Goal: Task Accomplishment & Management: Manage account settings

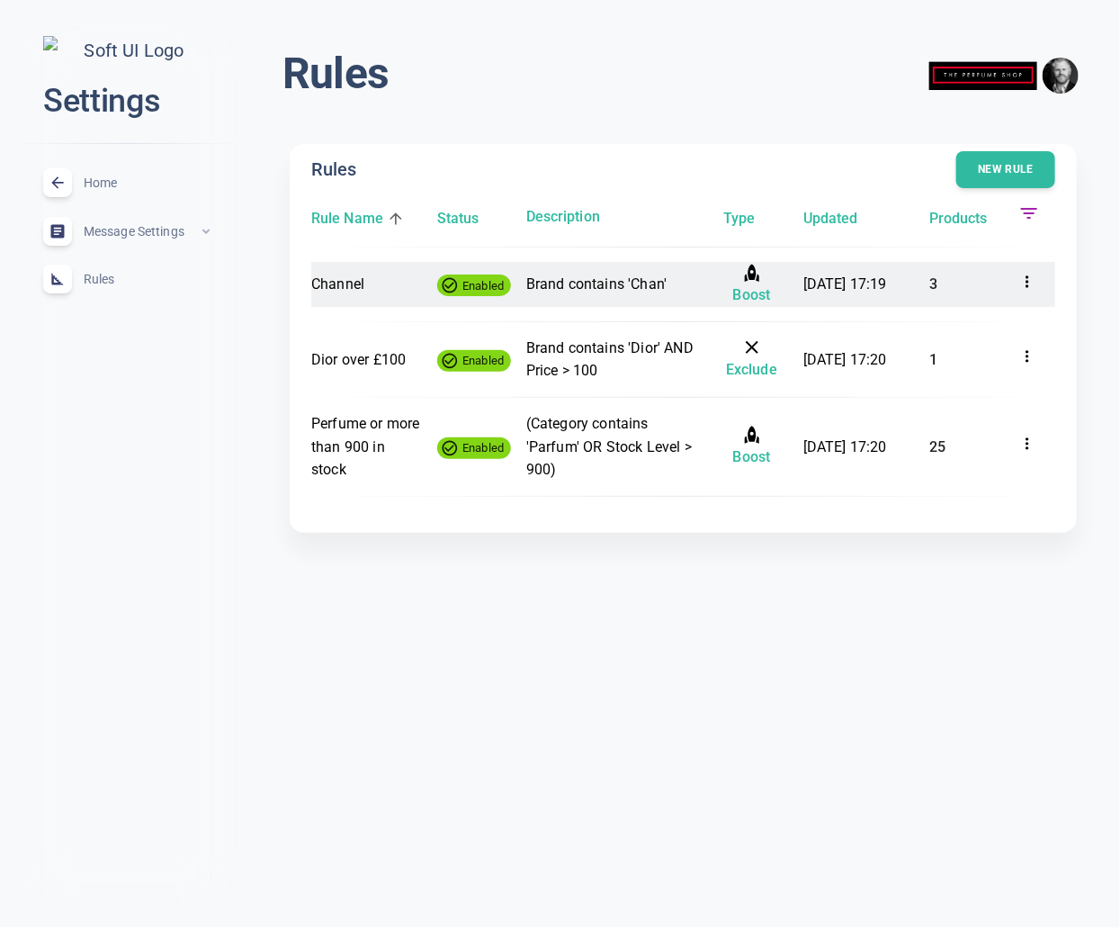
click at [1028, 278] on icon at bounding box center [1028, 282] width 18 height 18
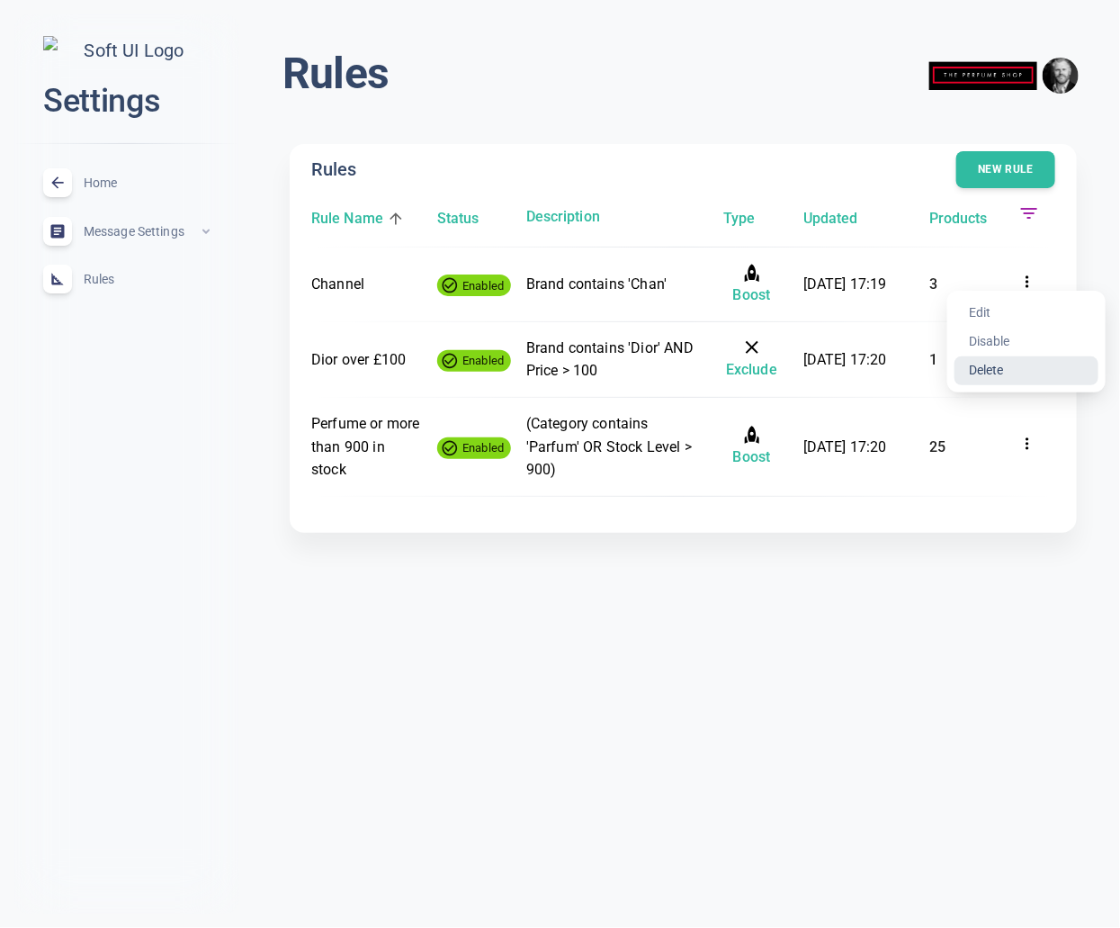
click at [1012, 364] on li "Delete" at bounding box center [1027, 370] width 144 height 29
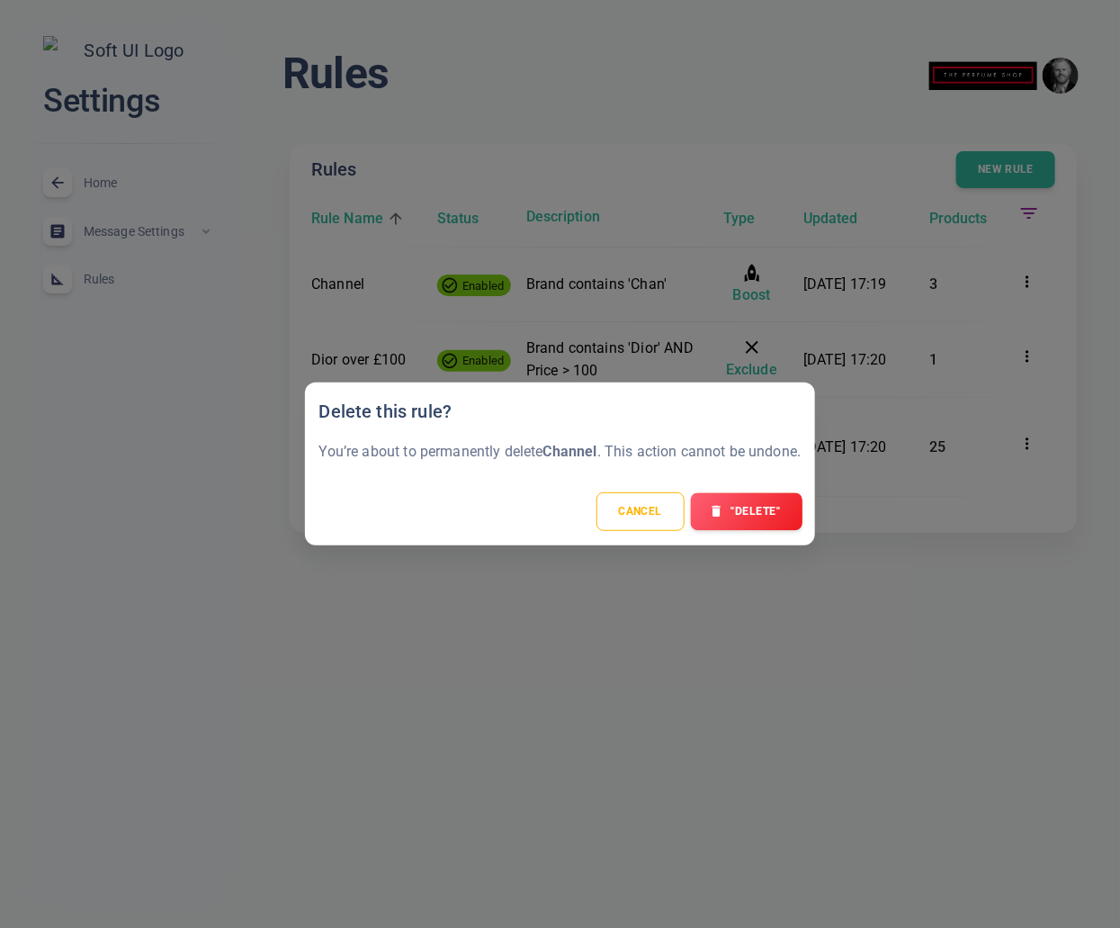
click at [761, 512] on button ""Delete"" at bounding box center [746, 512] width 112 height 38
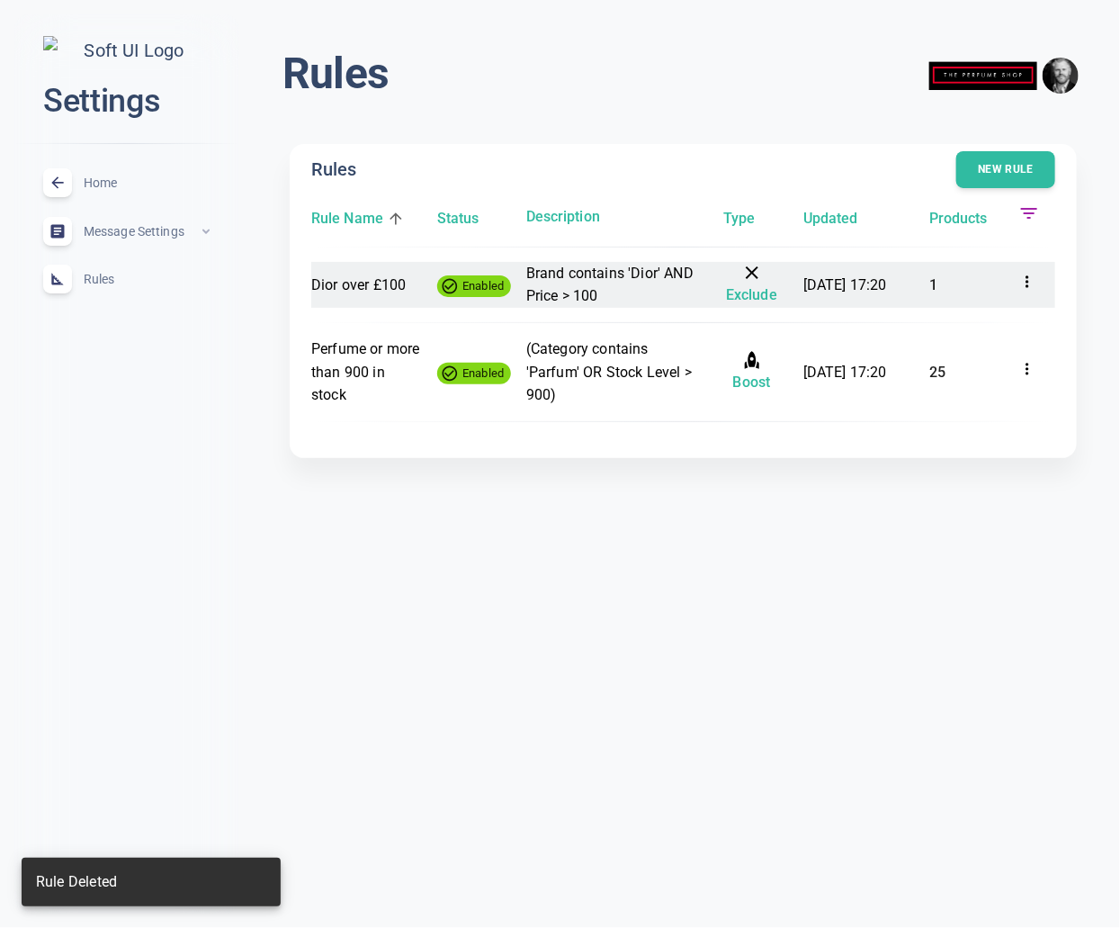
click at [1029, 283] on icon at bounding box center [1028, 282] width 18 height 18
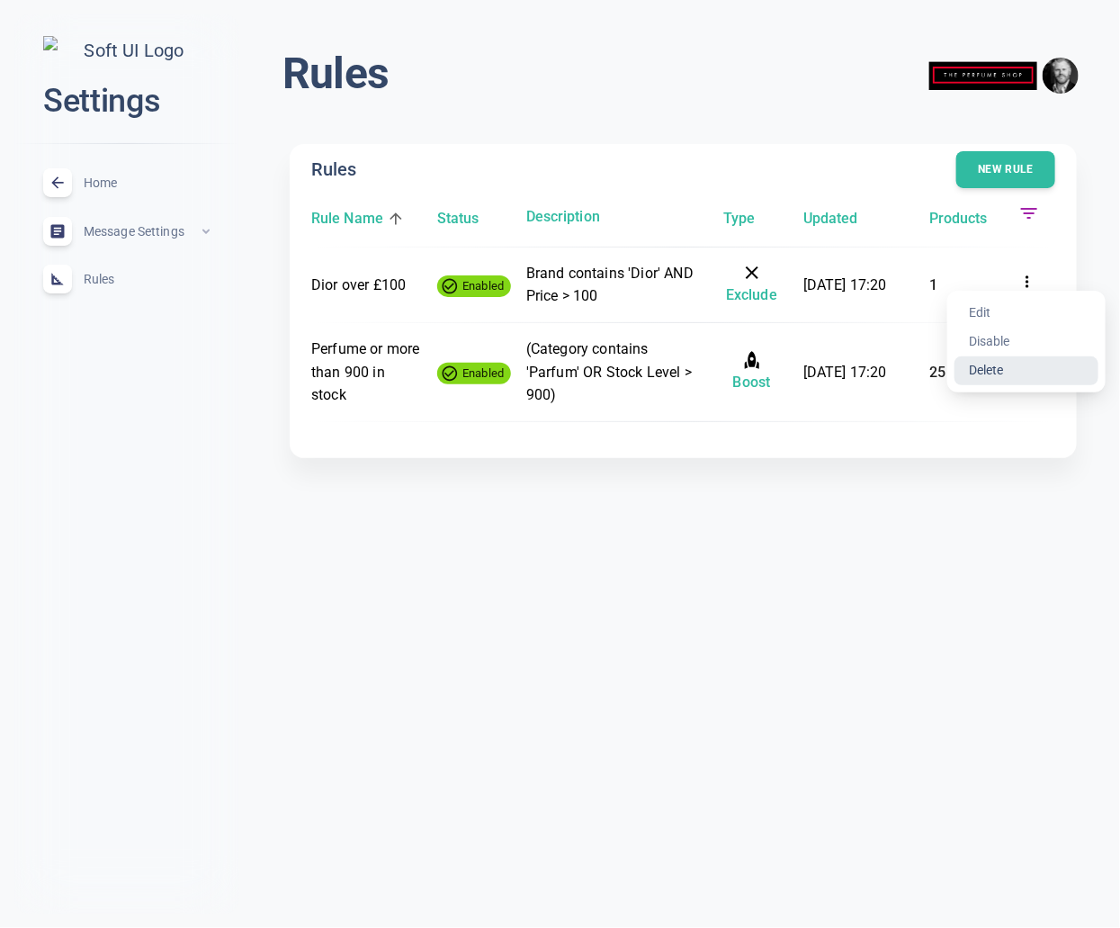
click at [1028, 368] on li "Delete" at bounding box center [1027, 370] width 144 height 29
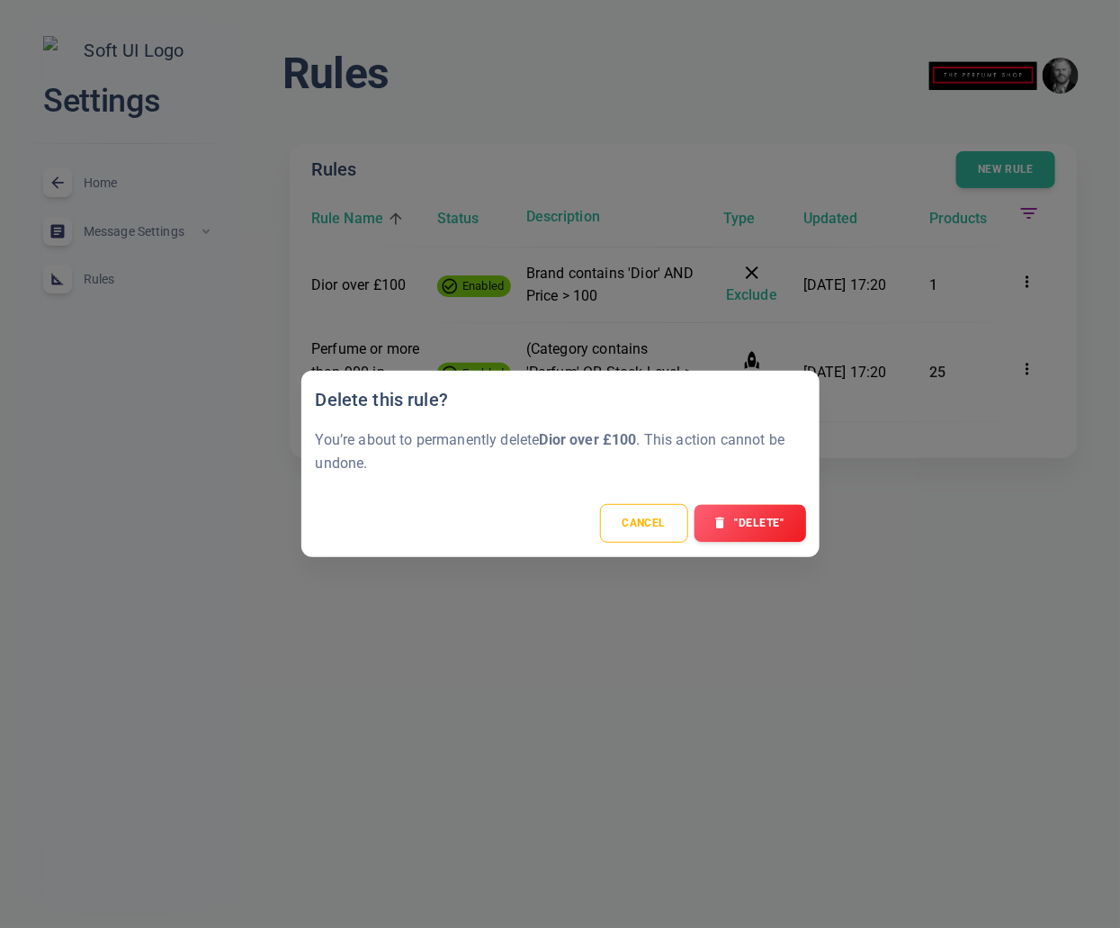
click at [760, 535] on button ""Delete"" at bounding box center [751, 524] width 112 height 38
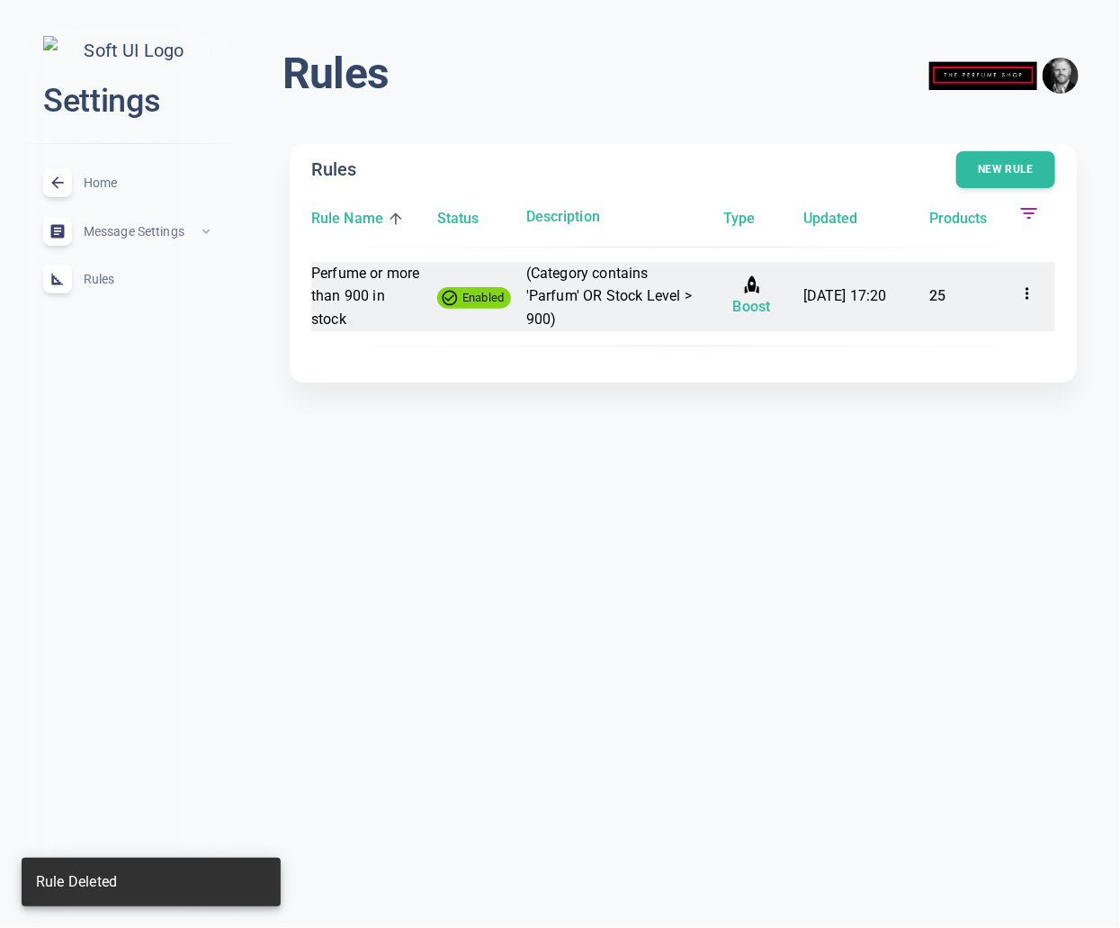
click at [1035, 291] on icon at bounding box center [1028, 293] width 18 height 18
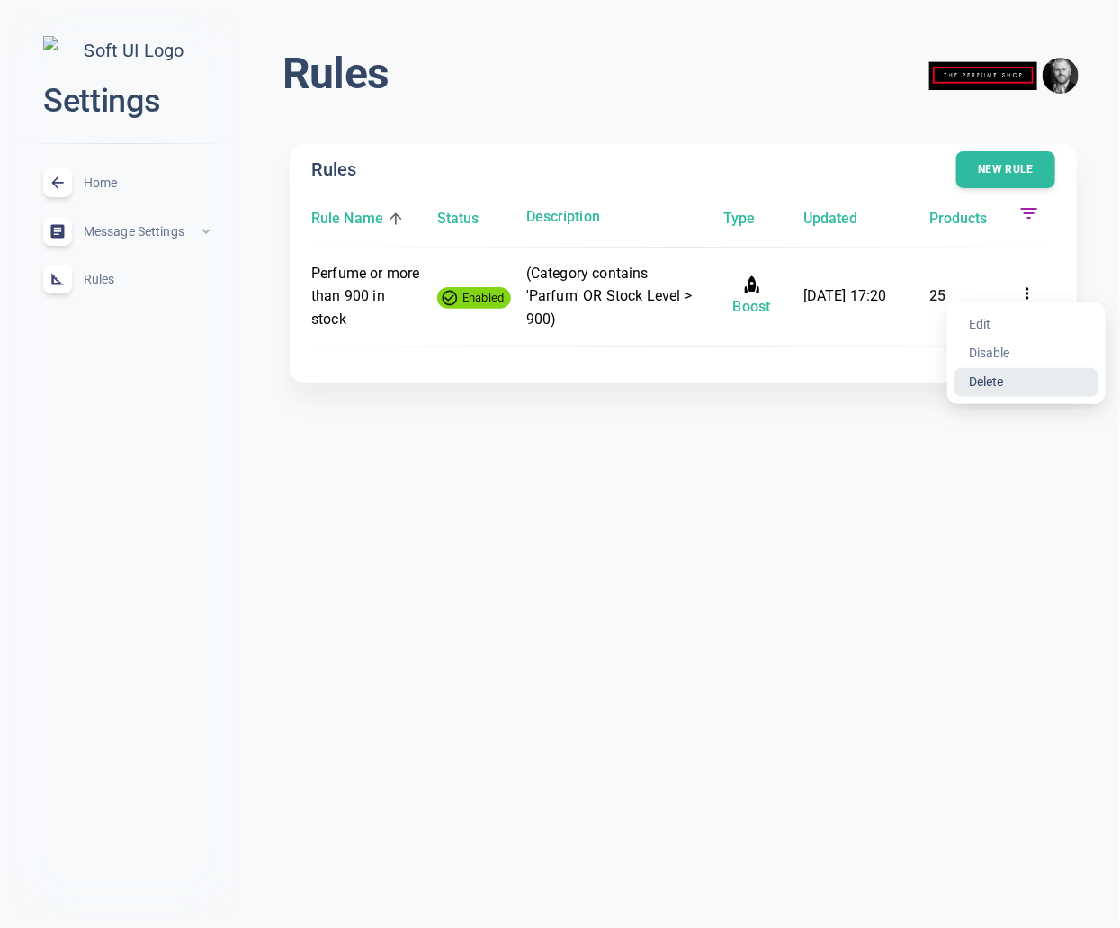
click at [1033, 388] on li "Delete" at bounding box center [1027, 382] width 144 height 29
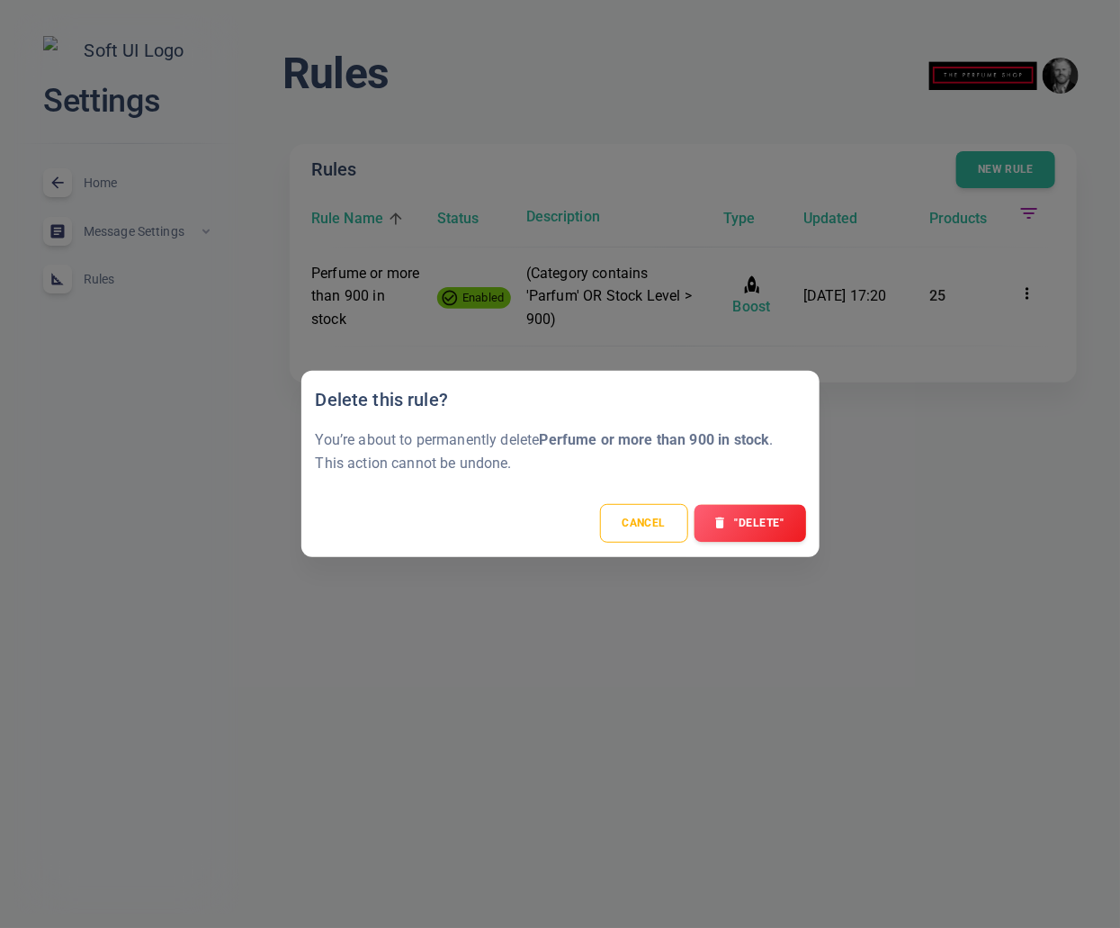
click at [756, 526] on button ""Delete"" at bounding box center [751, 524] width 112 height 38
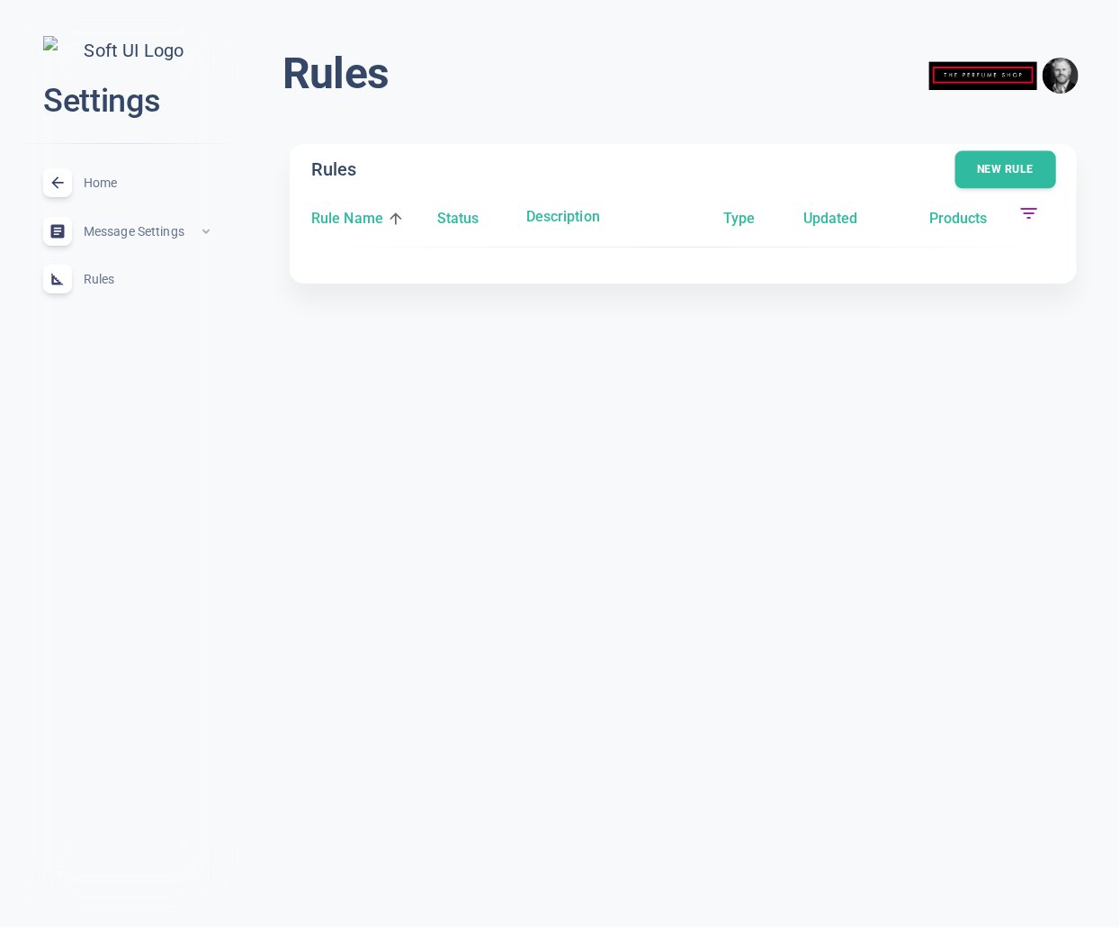
click at [993, 175] on button "New rule" at bounding box center [1006, 170] width 101 height 38
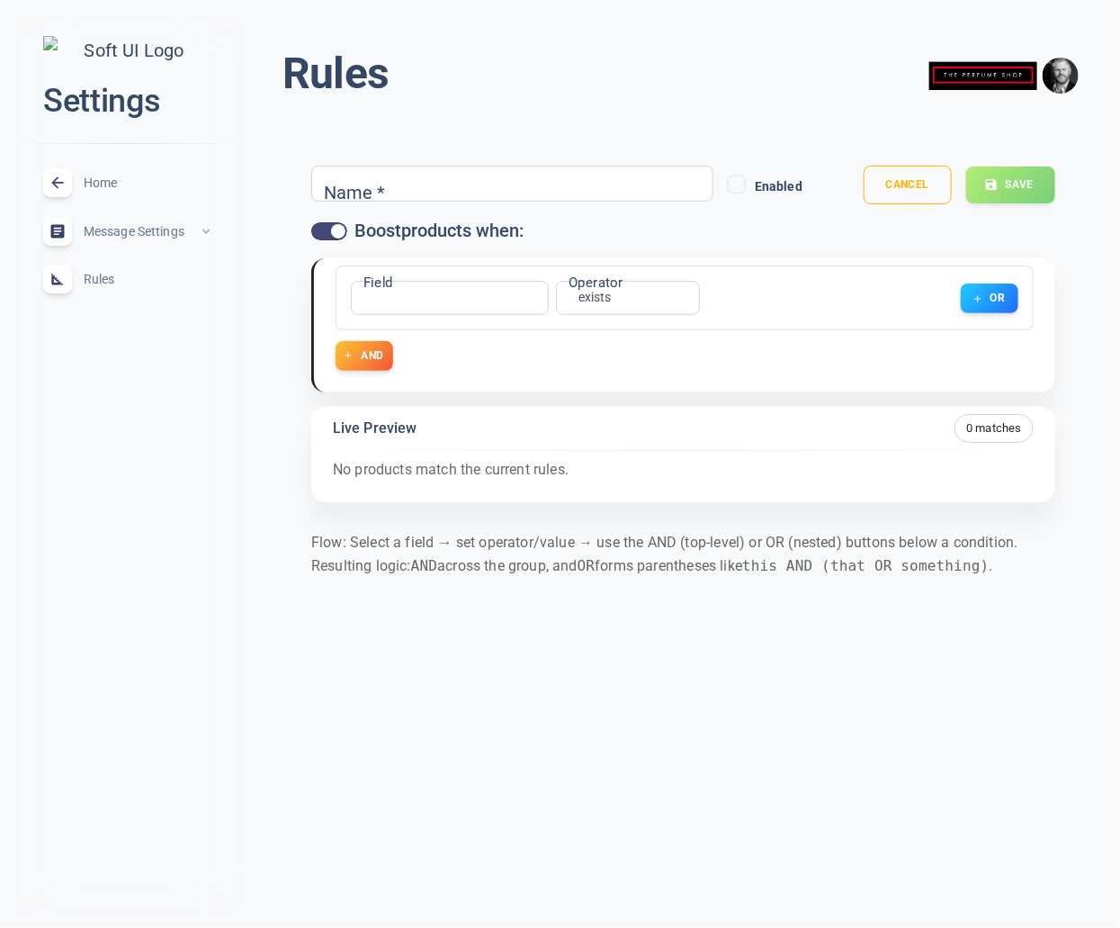
click at [536, 302] on div "​ name Field" at bounding box center [450, 298] width 198 height 34
click at [374, 299] on body "close Settings Home expand_less Message Settings expand_less Rules expand_less …" at bounding box center [560, 314] width 1120 height 657
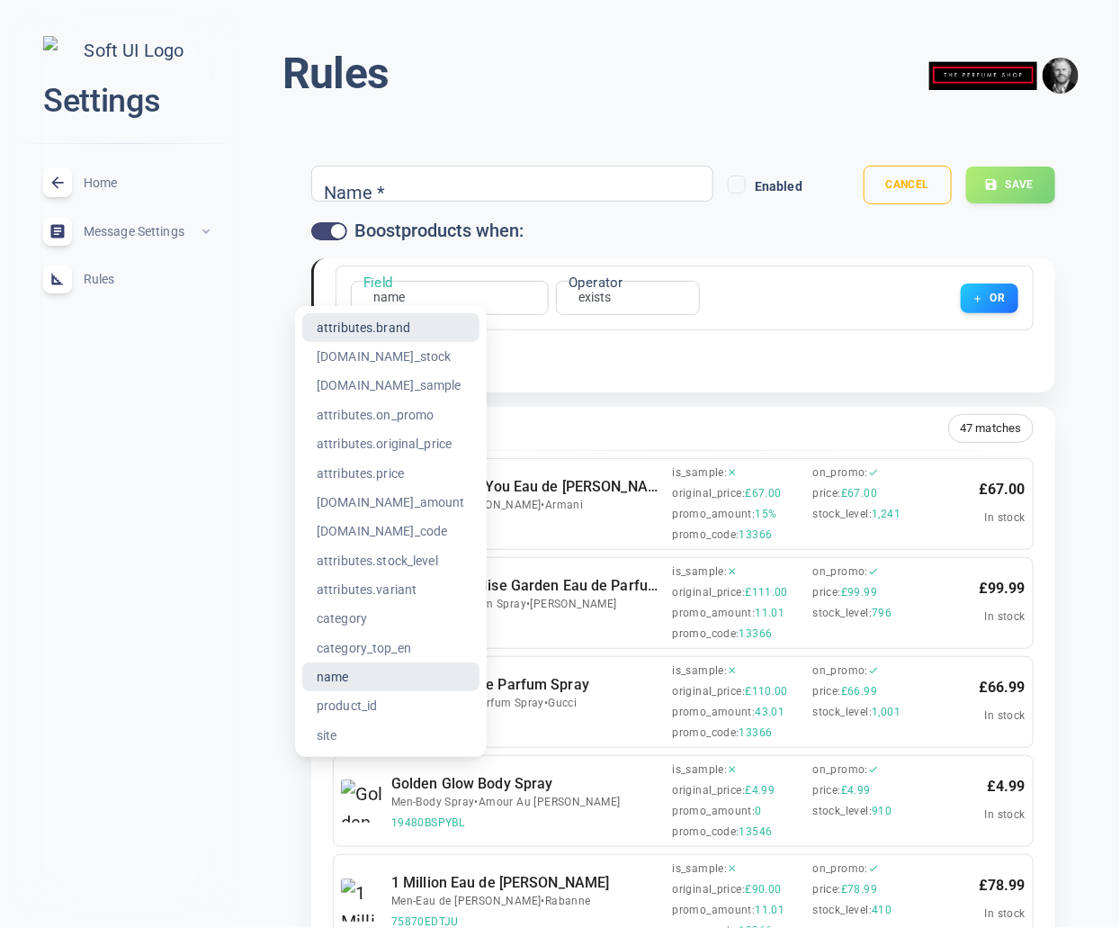
click at [393, 321] on li "attributes.brand" at bounding box center [390, 327] width 177 height 29
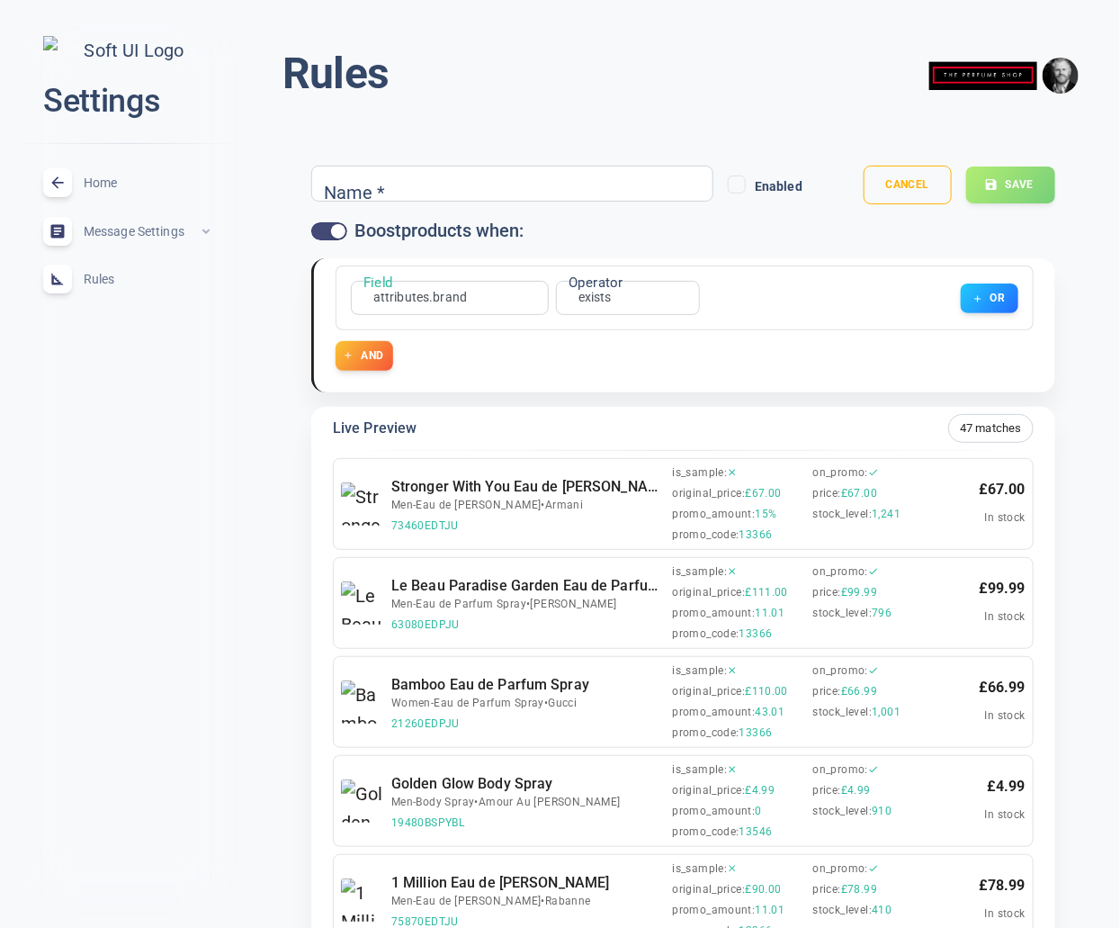
type input "attributes.brand"
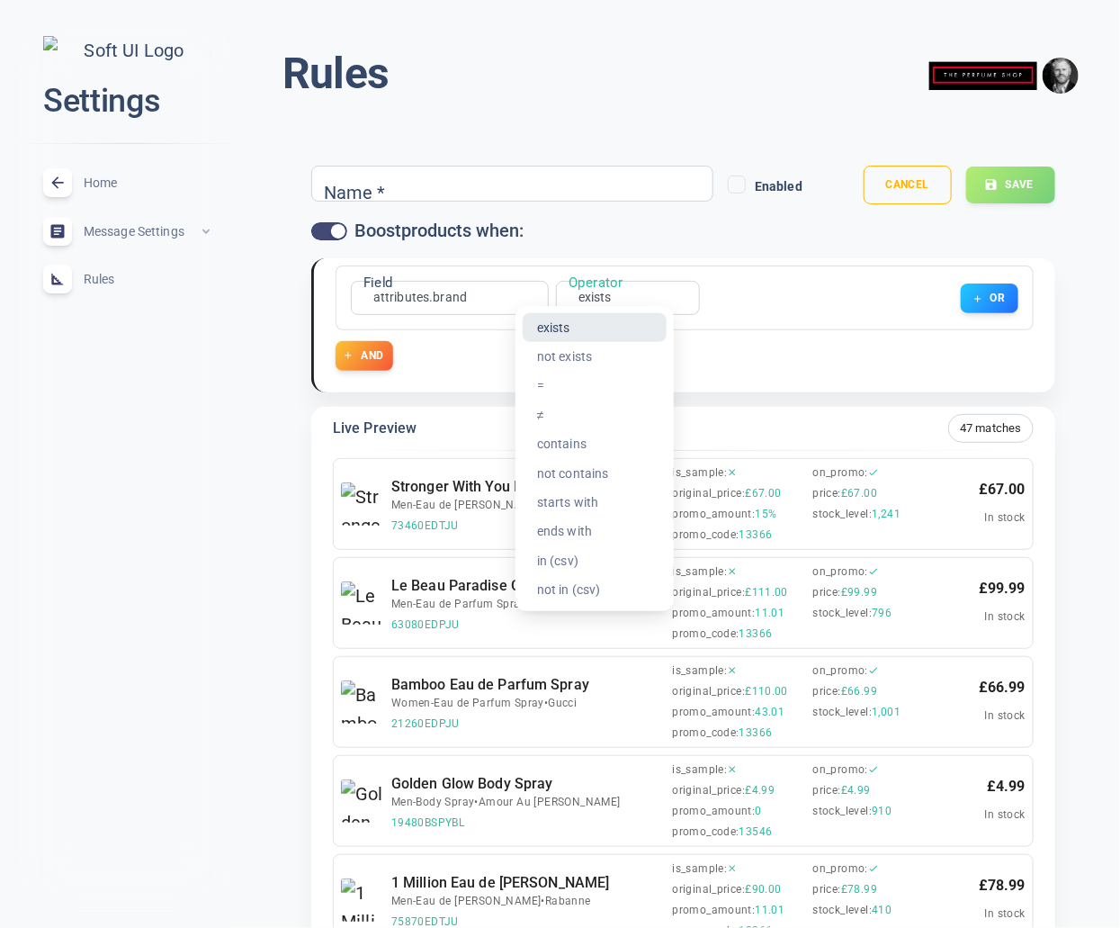
click at [571, 388] on li "=" at bounding box center [595, 386] width 144 height 29
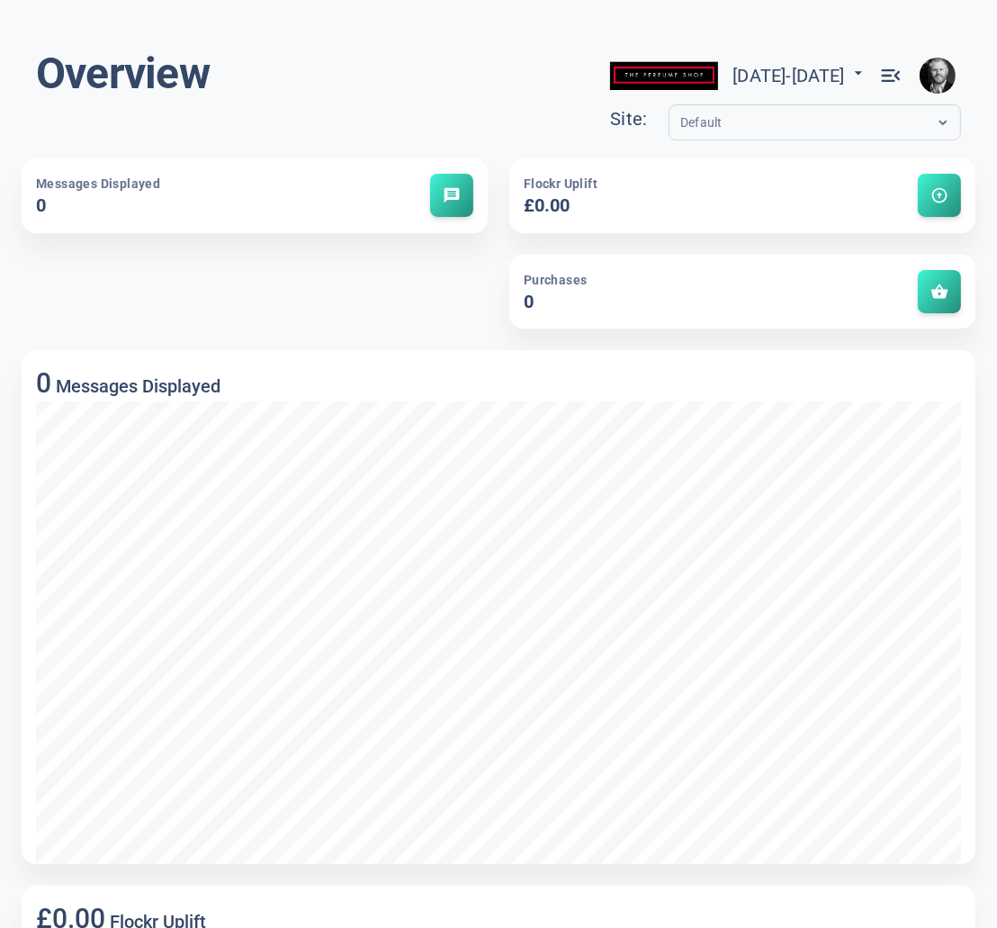
click at [887, 78] on span "menu_open" at bounding box center [890, 75] width 25 height 25
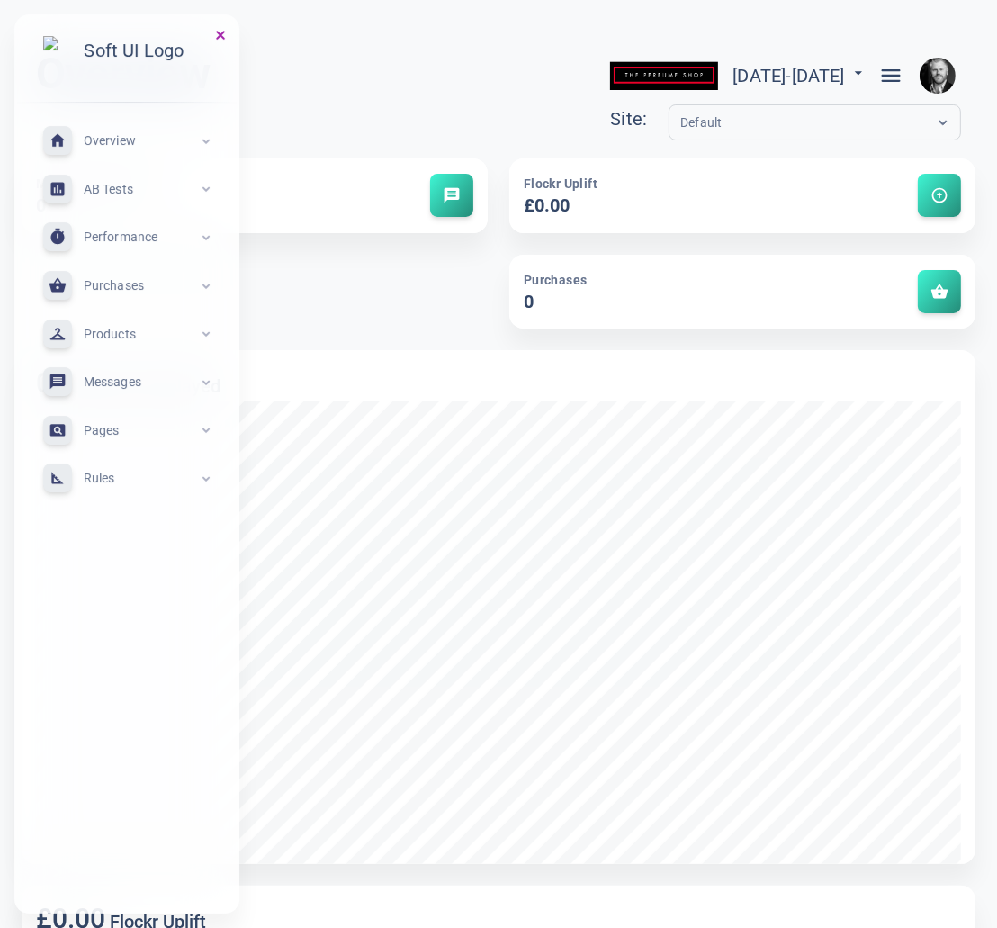
click at [101, 478] on span "Rules" at bounding box center [141, 478] width 115 height 0
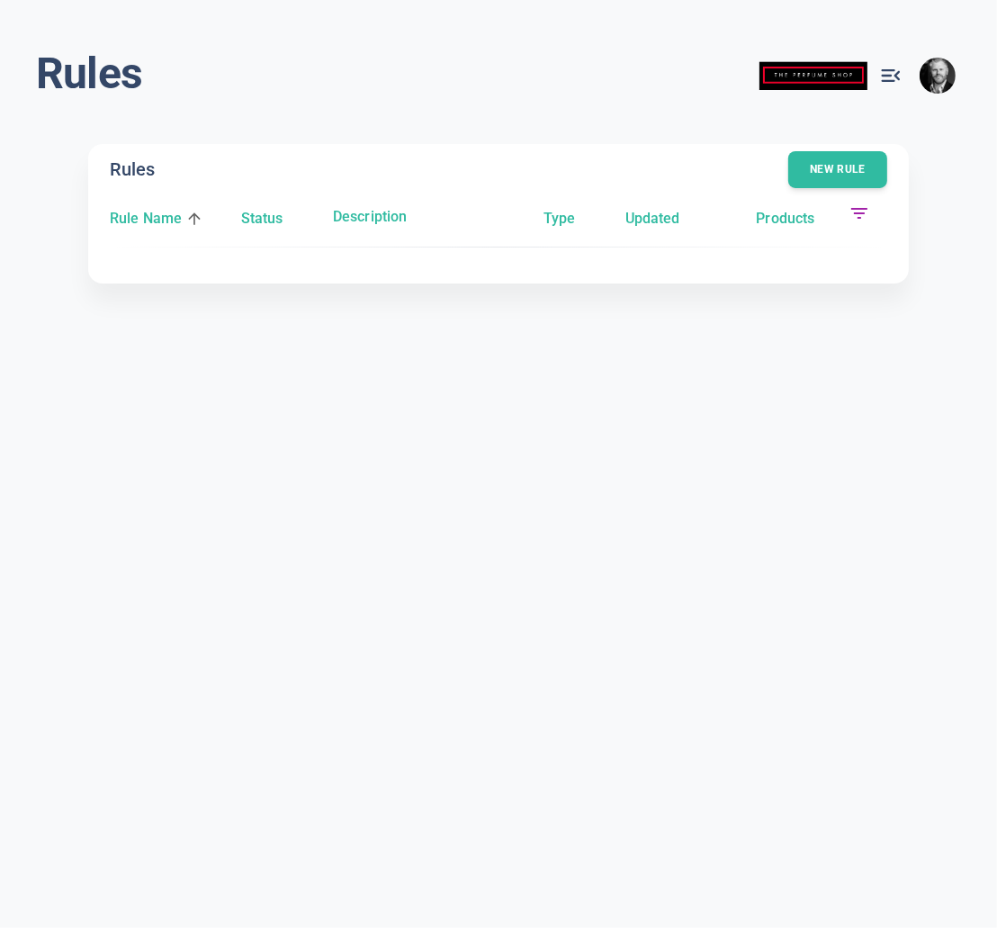
click at [878, 150] on div "Rules New rule Rule Name Status Description Type Updated Products" at bounding box center [498, 213] width 821 height 139
click at [853, 183] on button "New rule" at bounding box center [837, 170] width 101 height 38
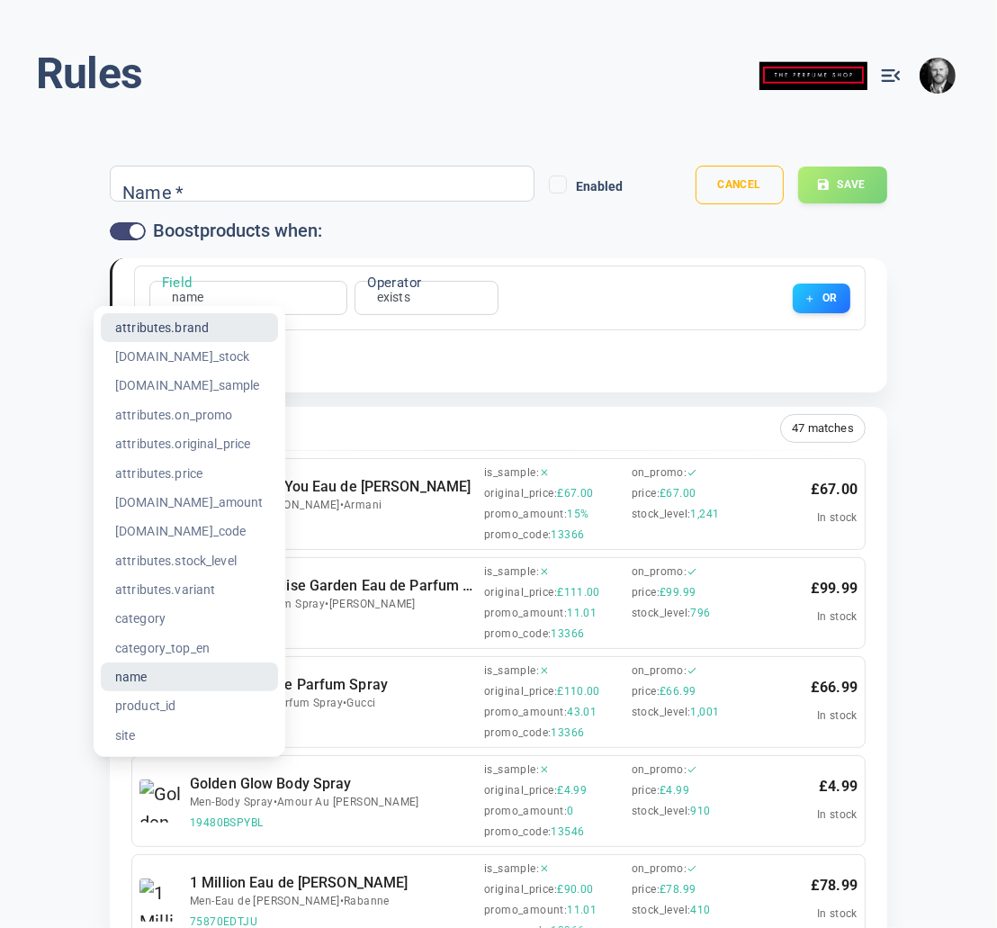
click at [191, 322] on li "attributes.brand" at bounding box center [189, 327] width 177 height 29
type input "attributes.brand"
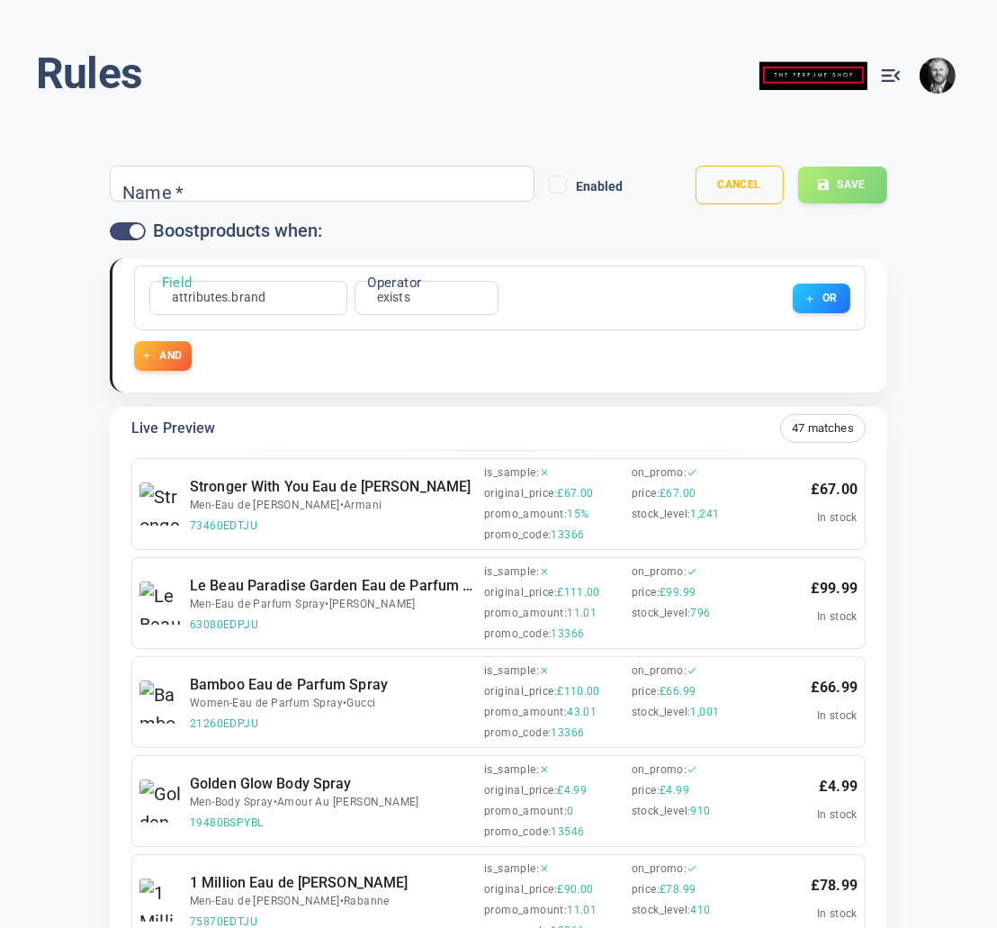
click at [400, 307] on div "exists exists Operator" at bounding box center [427, 298] width 144 height 34
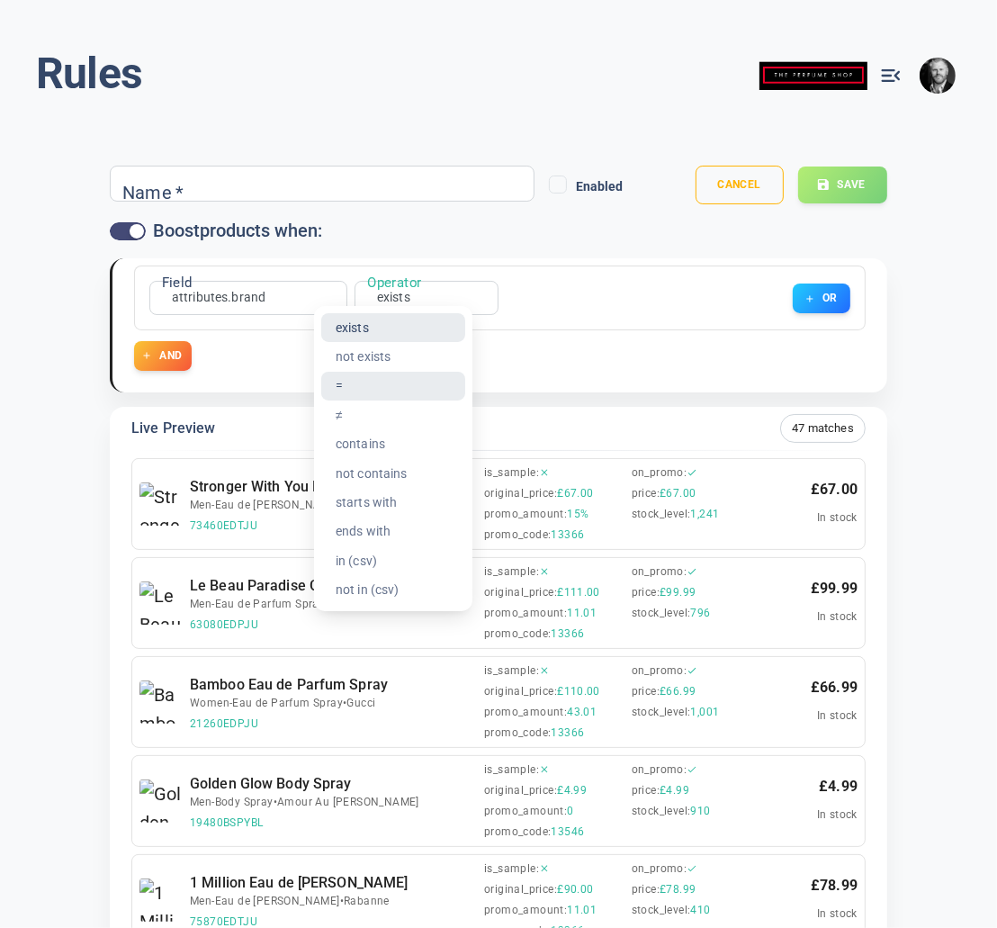
click at [360, 375] on li "=" at bounding box center [393, 386] width 144 height 29
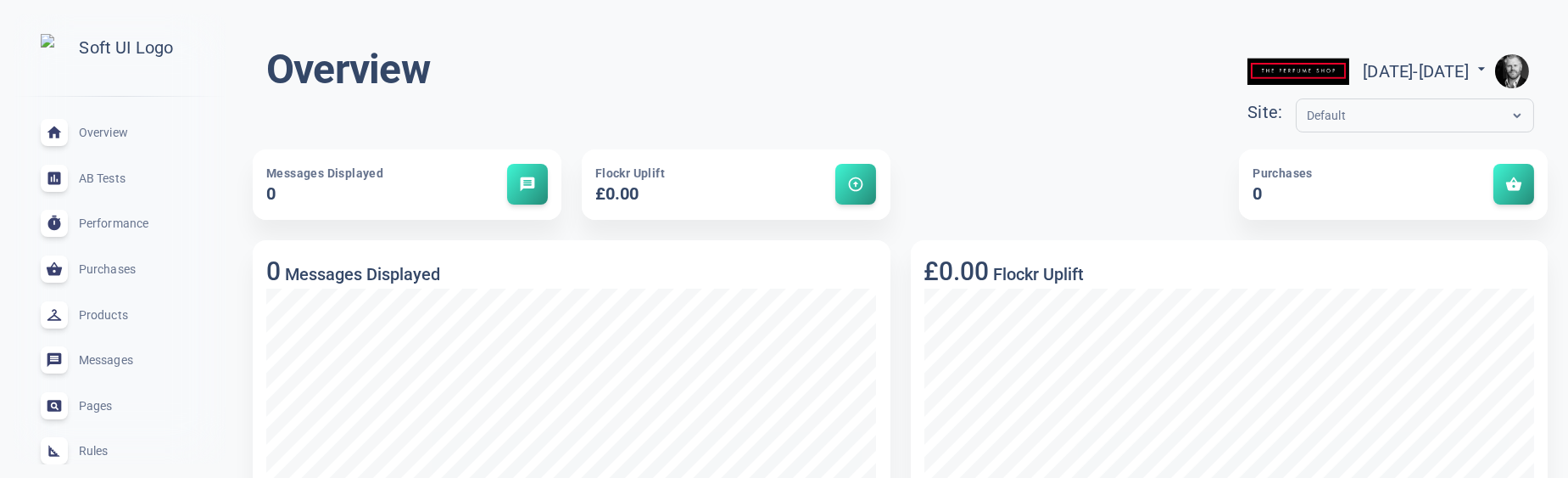
click at [100, 451] on span "Rules" at bounding box center [140, 451] width 122 height 0
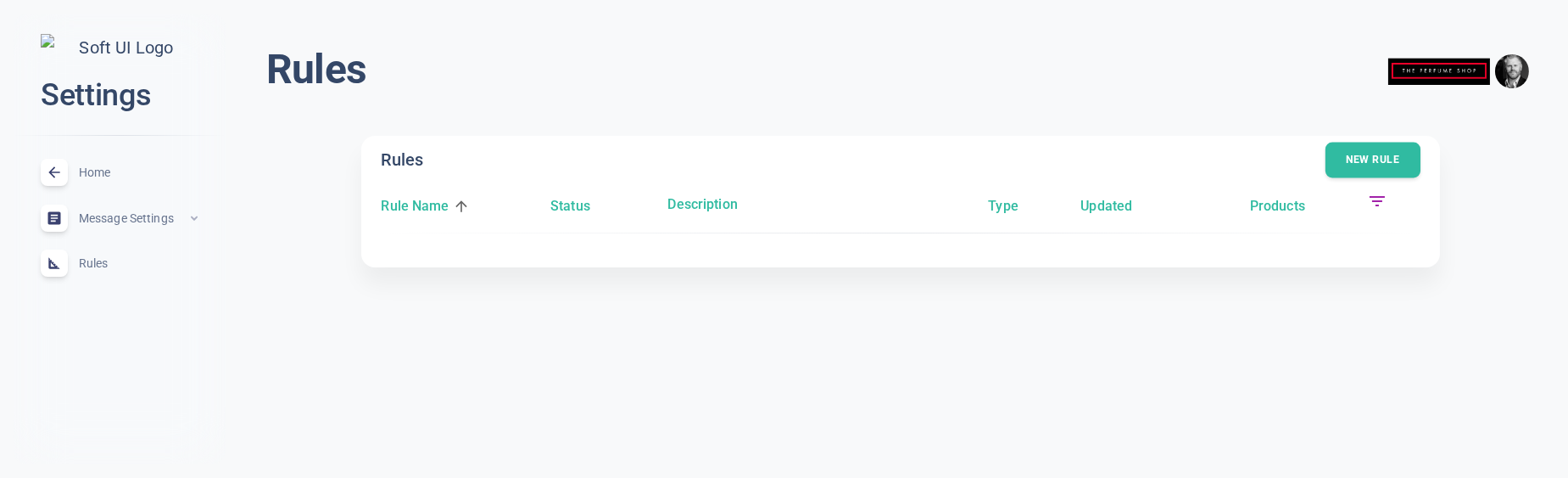
click at [1352, 156] on button "New rule" at bounding box center [1372, 160] width 95 height 36
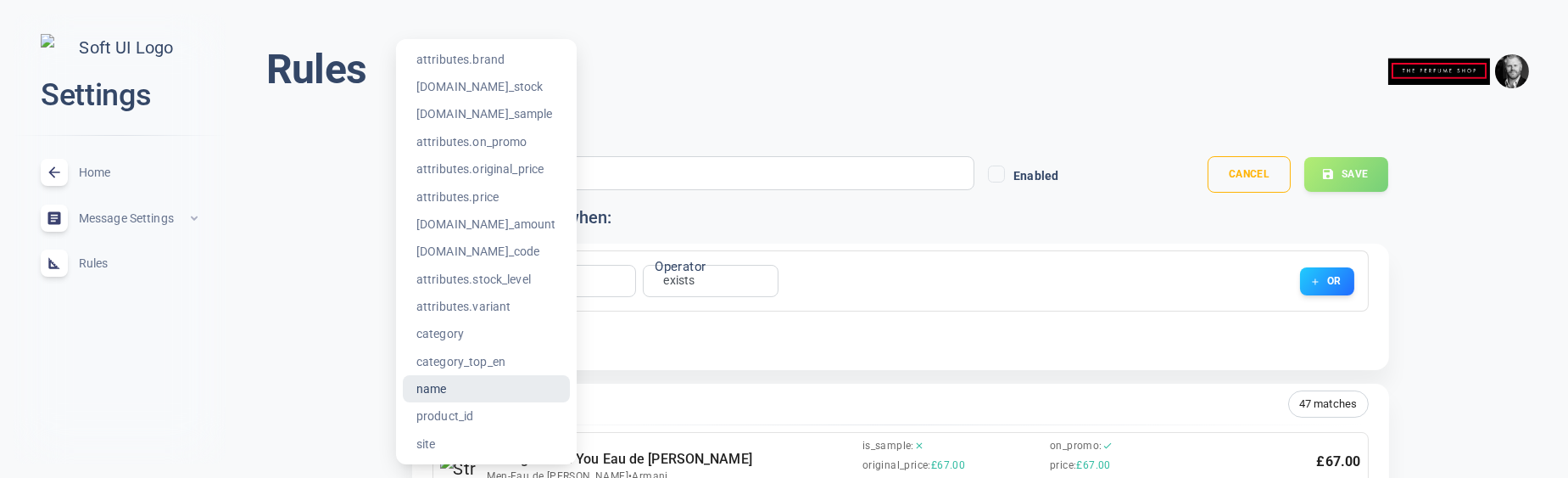
click at [510, 56] on li "attributes.brand" at bounding box center [485, 59] width 167 height 27
type input "attributes.brand"
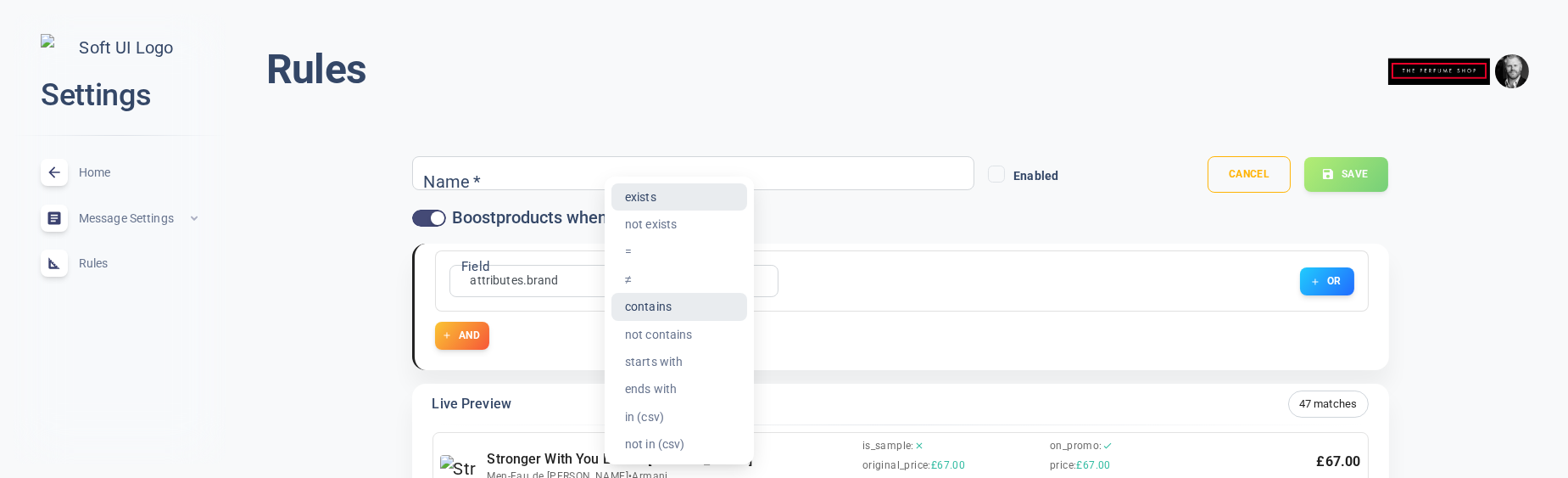
click at [673, 305] on li "contains" at bounding box center [679, 305] width 136 height 27
type input "contains"
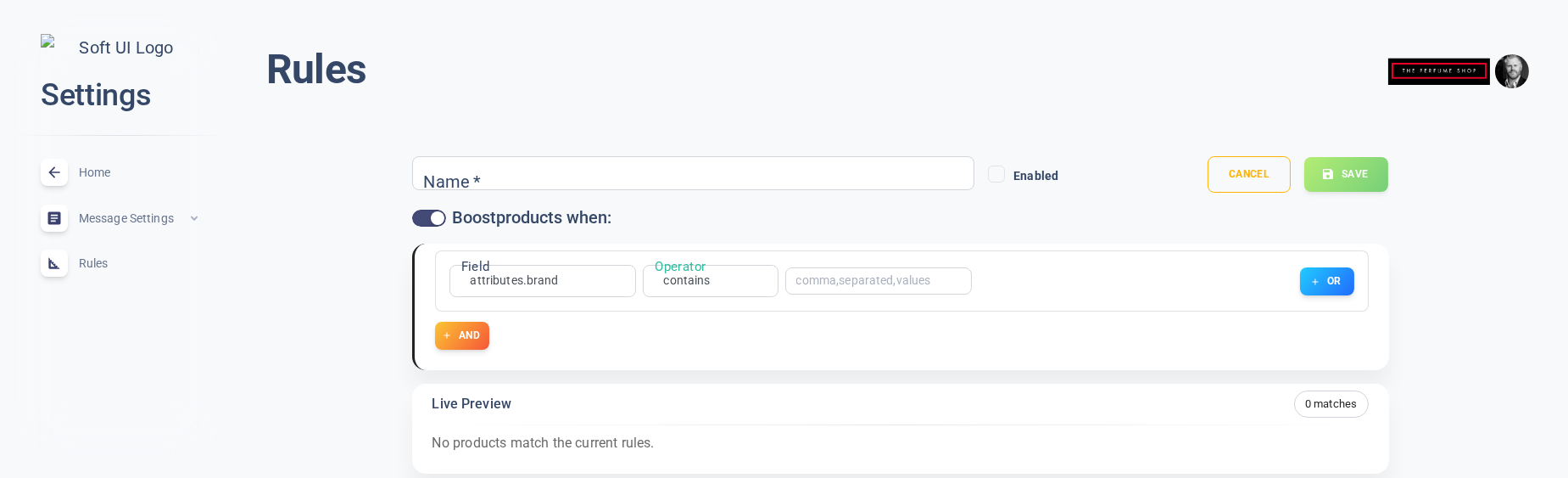
click at [841, 282] on input "text" at bounding box center [864, 281] width 136 height 12
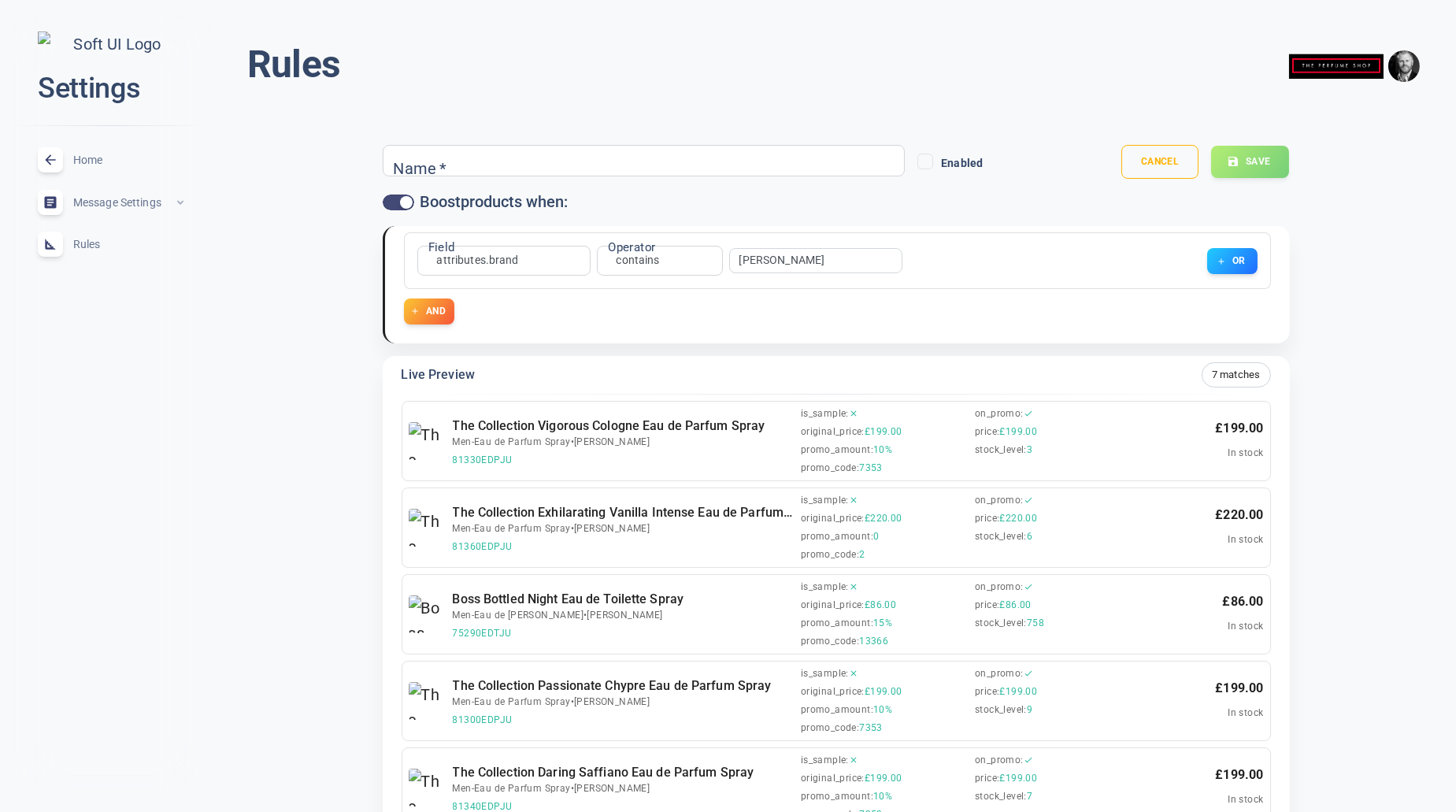
type input "HUGO"
click at [504, 169] on div "Name *" at bounding box center [644, 161] width 523 height 32
type input "Hugo"
click at [390, 201] on input "checkbox" at bounding box center [406, 202] width 38 height 12
checkbox input "false"
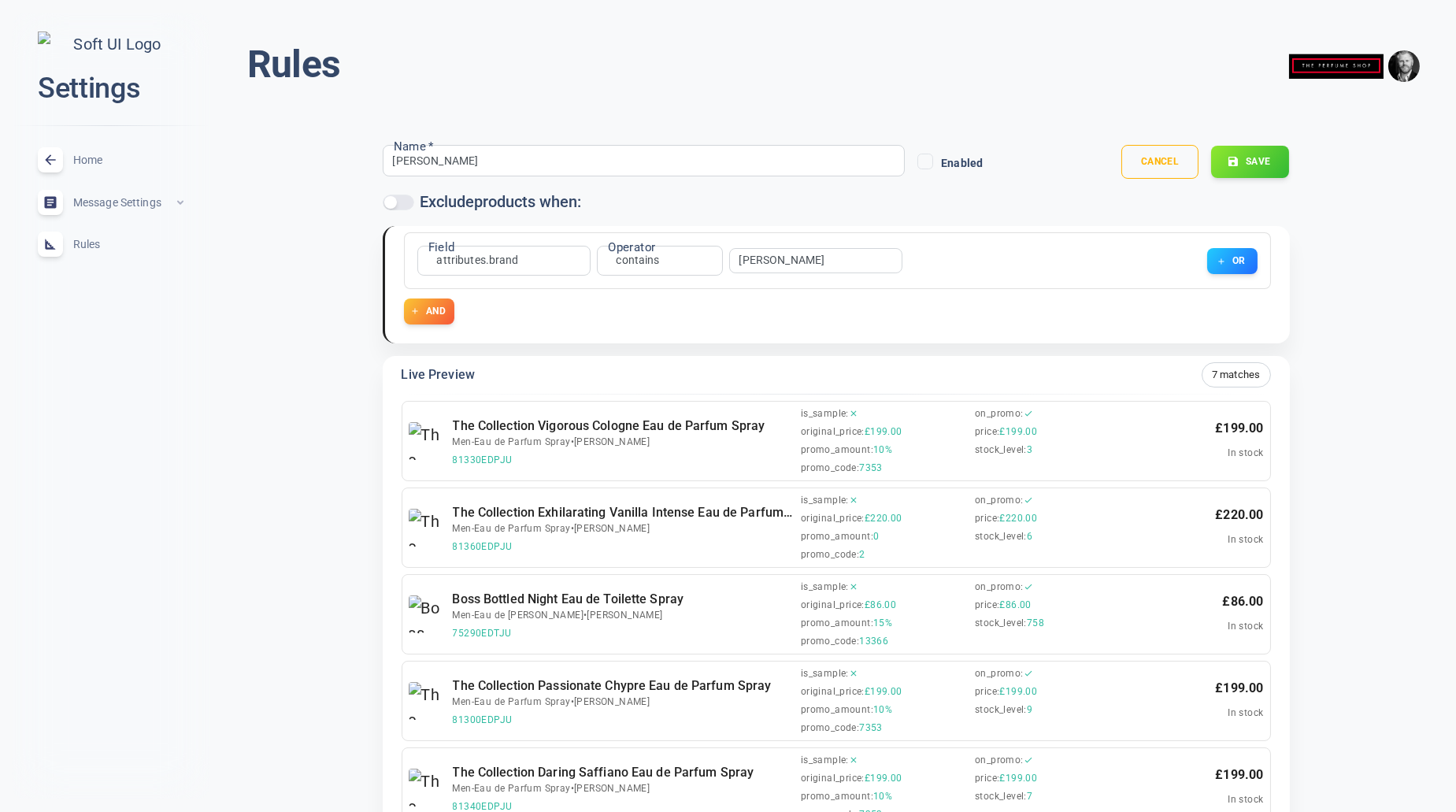
click at [1205, 157] on div "Cancel Save" at bounding box center [1142, 162] width 294 height 34
click at [1242, 157] on button "Save" at bounding box center [1250, 162] width 80 height 33
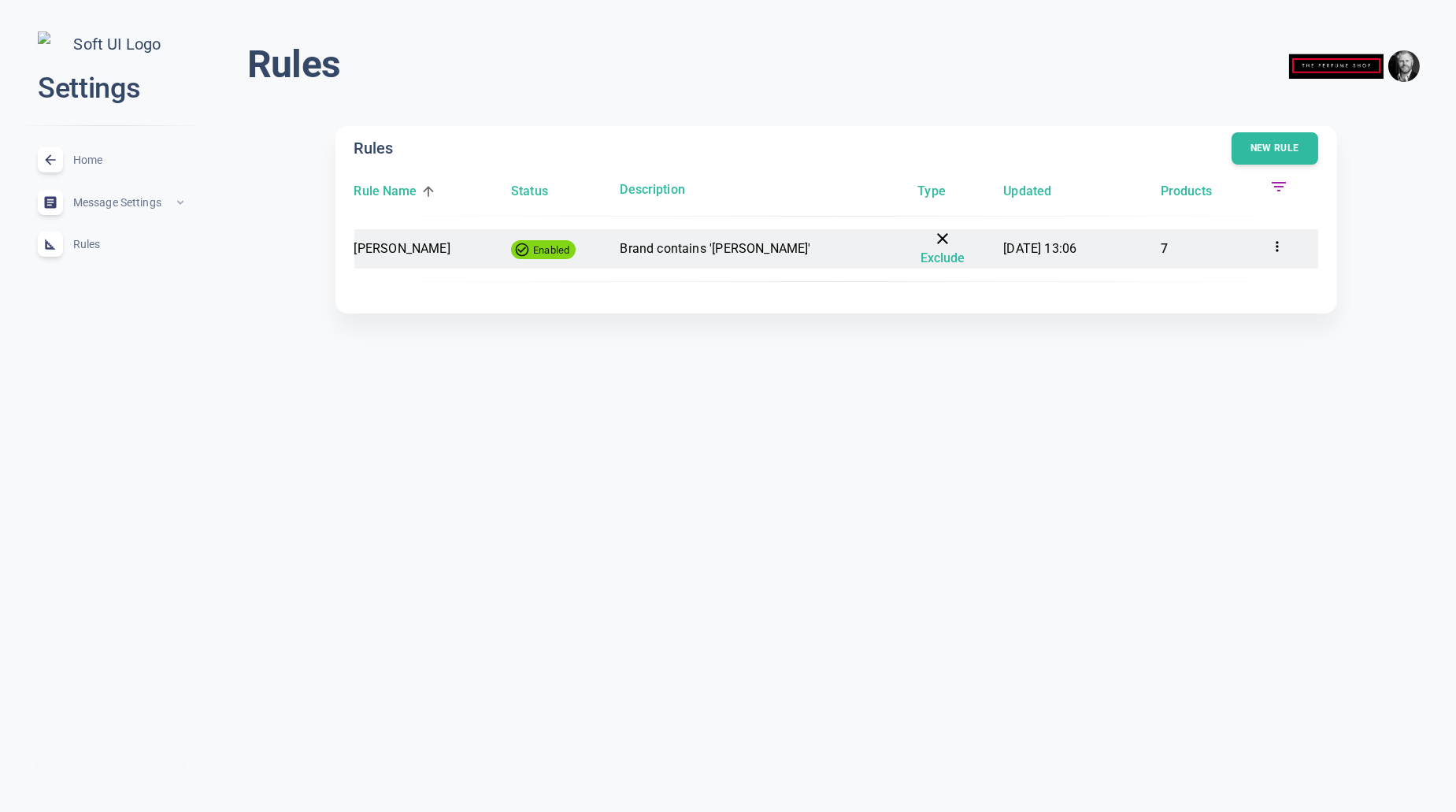
click at [1282, 245] on icon at bounding box center [1278, 247] width 16 height 16
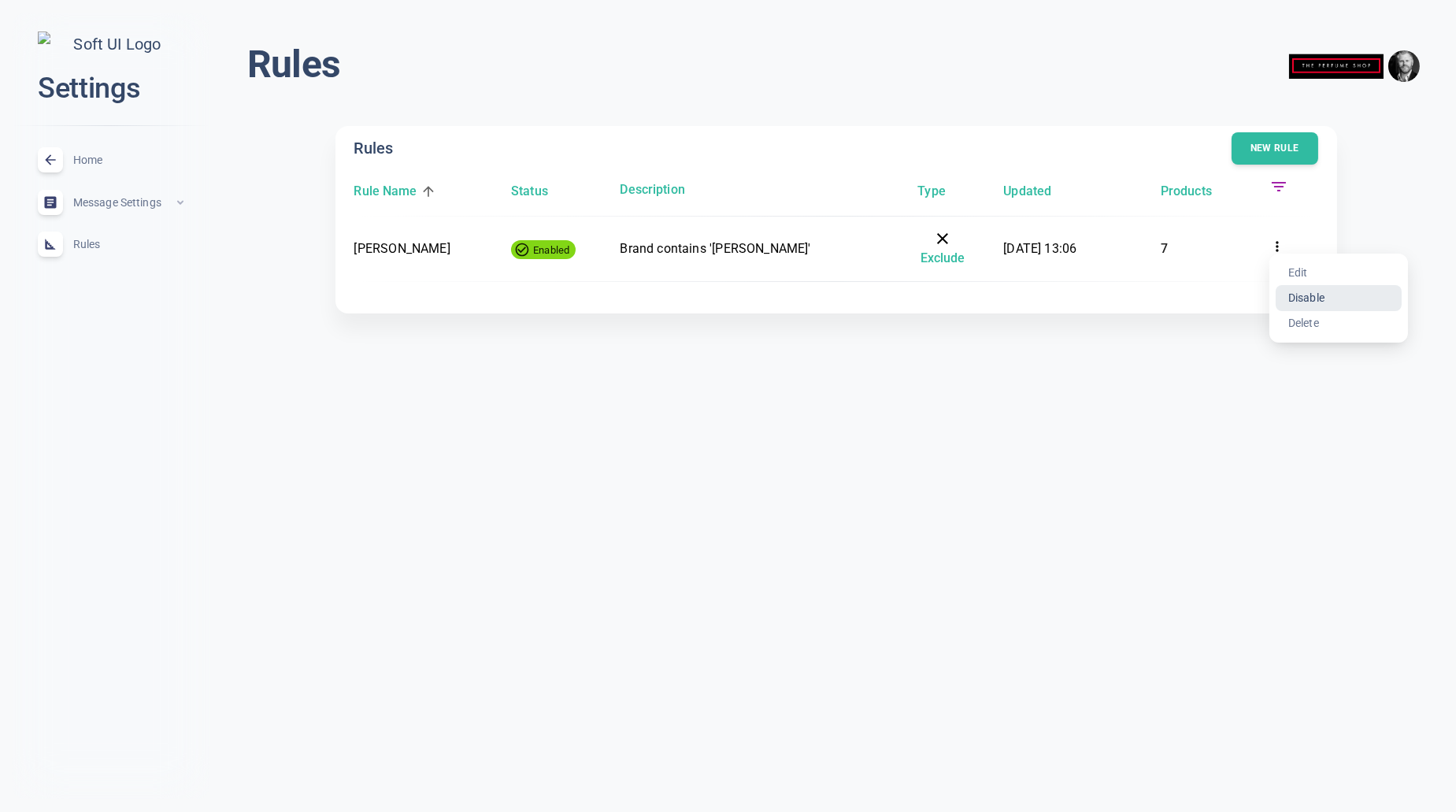
click at [1305, 289] on li "Disable" at bounding box center [1339, 298] width 126 height 25
click at [105, 159] on div "Home expand_less" at bounding box center [111, 159] width 172 height 43
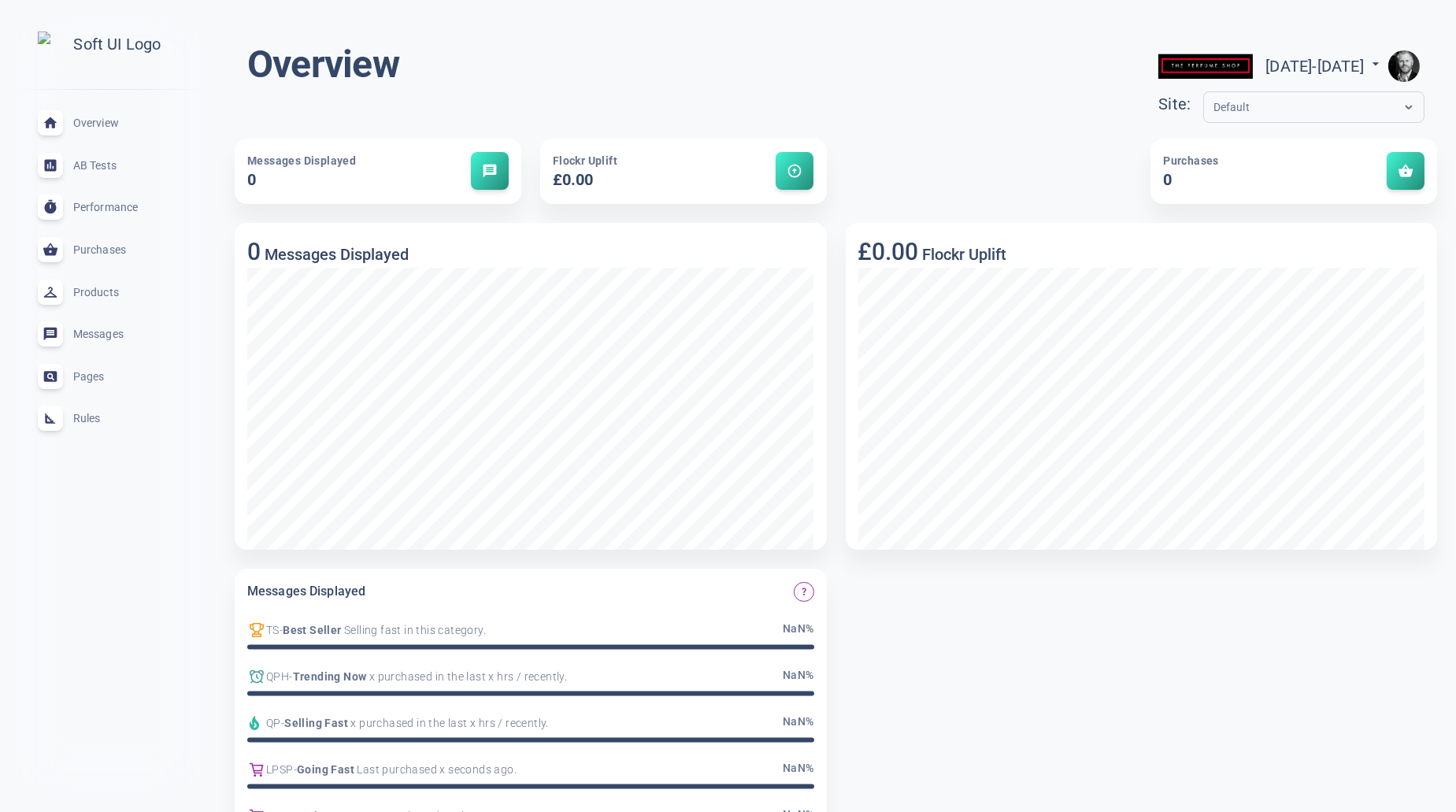
click at [92, 418] on span "Rules" at bounding box center [130, 418] width 114 height 0
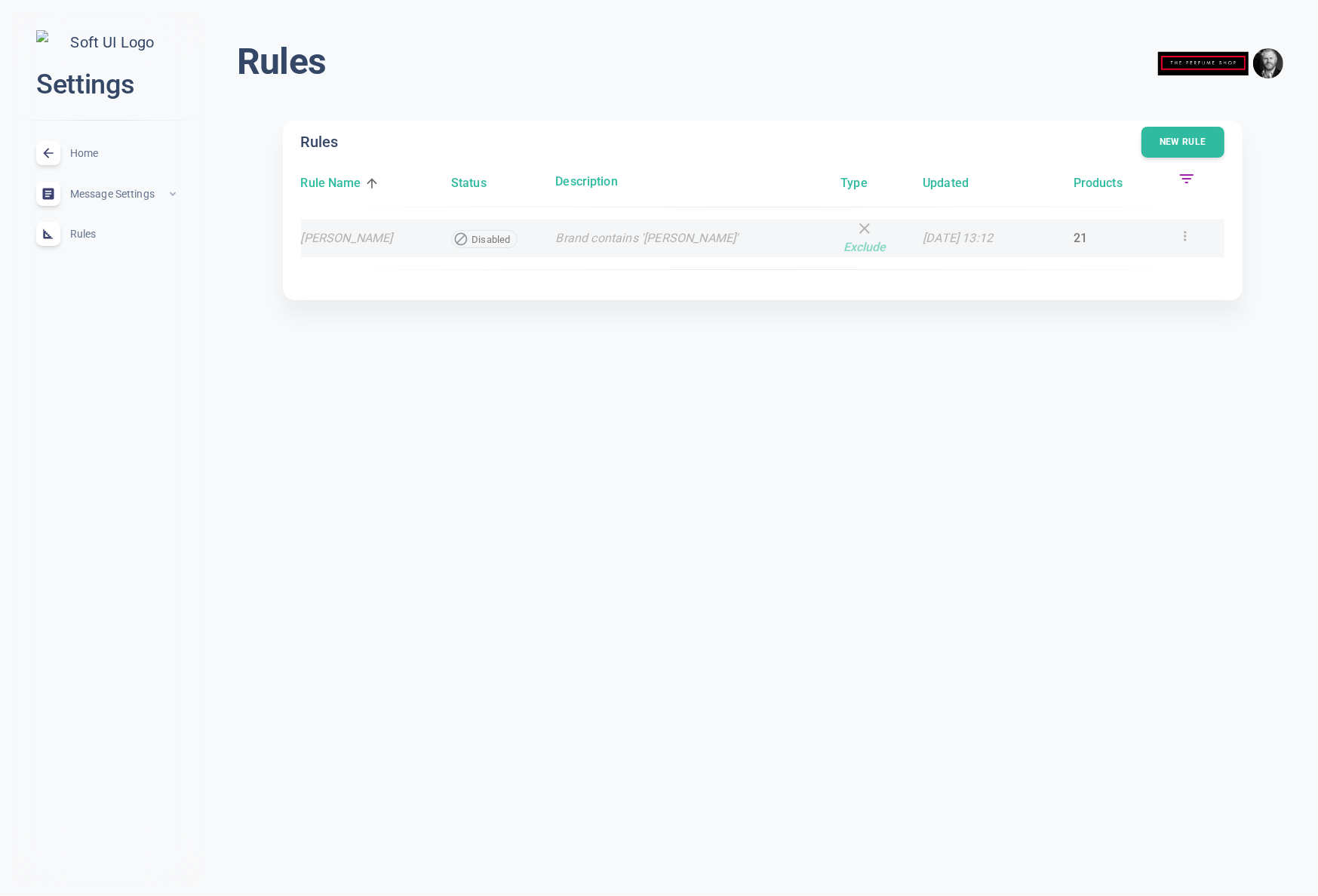
click at [1187, 235] on icon at bounding box center [1186, 236] width 15 height 15
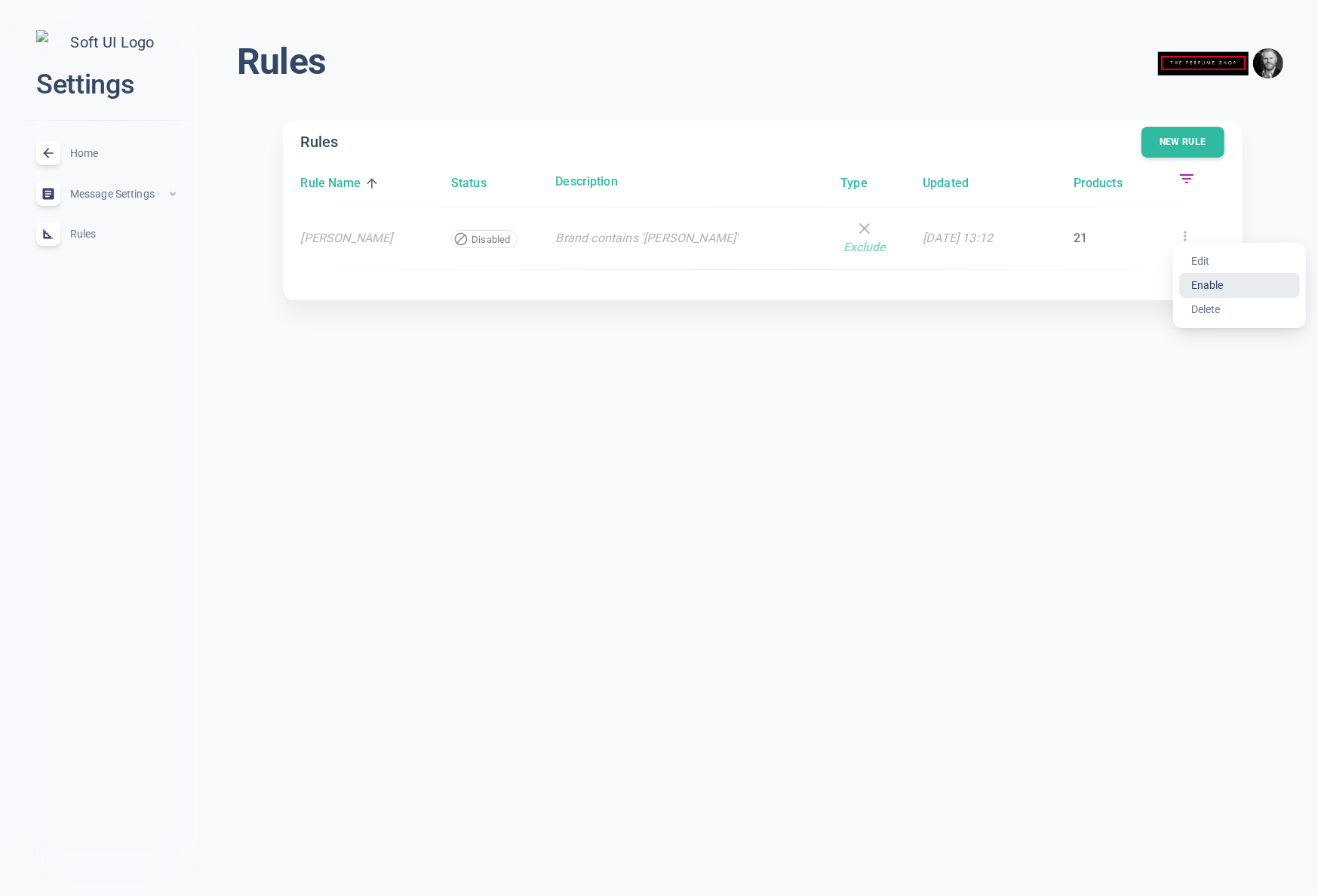
click at [1223, 286] on li "Enable" at bounding box center [1239, 285] width 121 height 24
